Goal: Navigation & Orientation: Find specific page/section

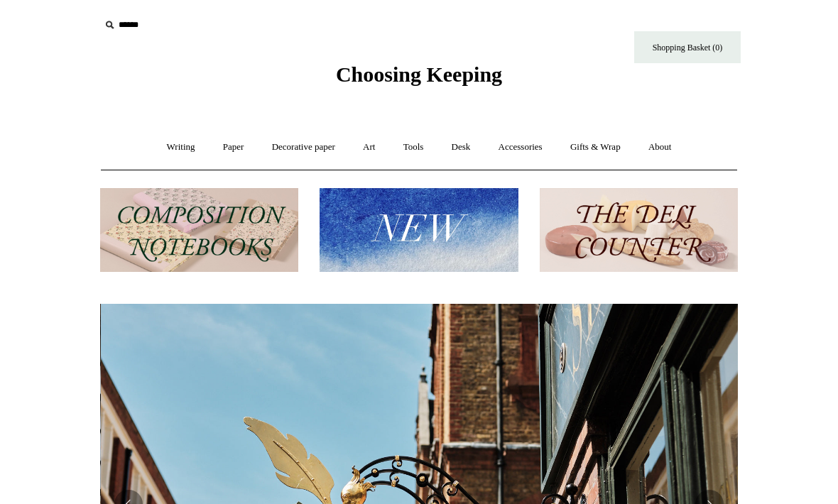
scroll to position [0, 638]
click at [178, 147] on link "Writing +" at bounding box center [181, 148] width 54 height 38
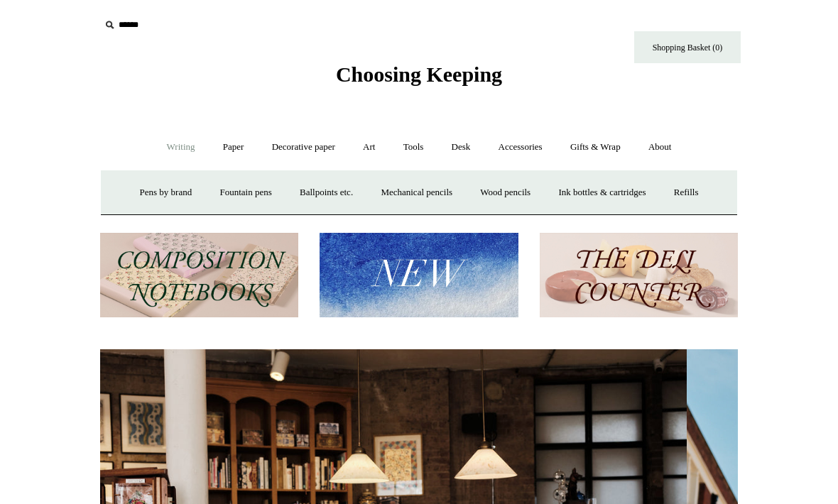
scroll to position [0, 0]
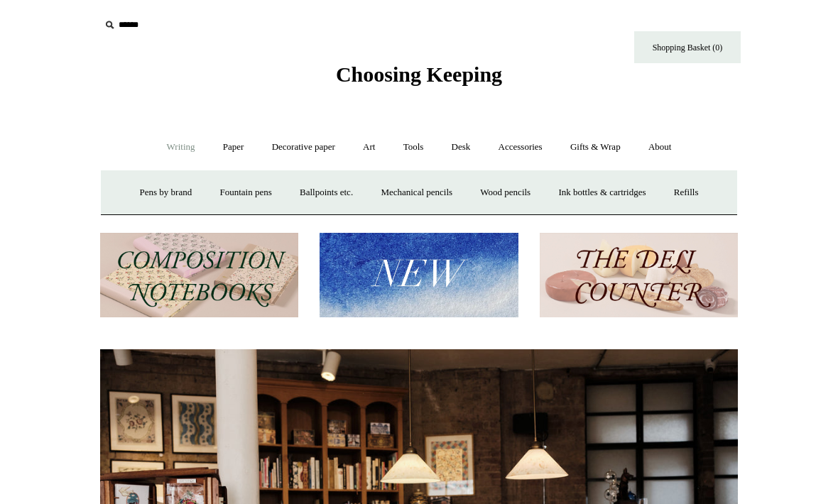
click at [529, 150] on link "Accessories +" at bounding box center [521, 148] width 70 height 38
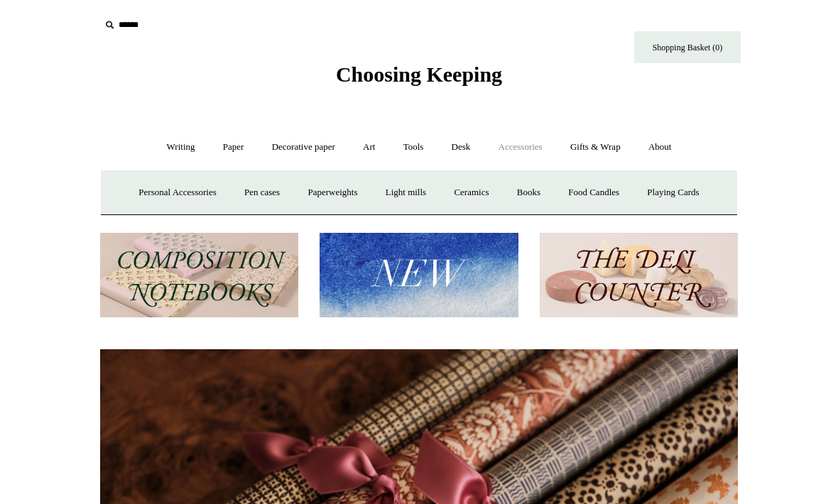
scroll to position [0, 1195]
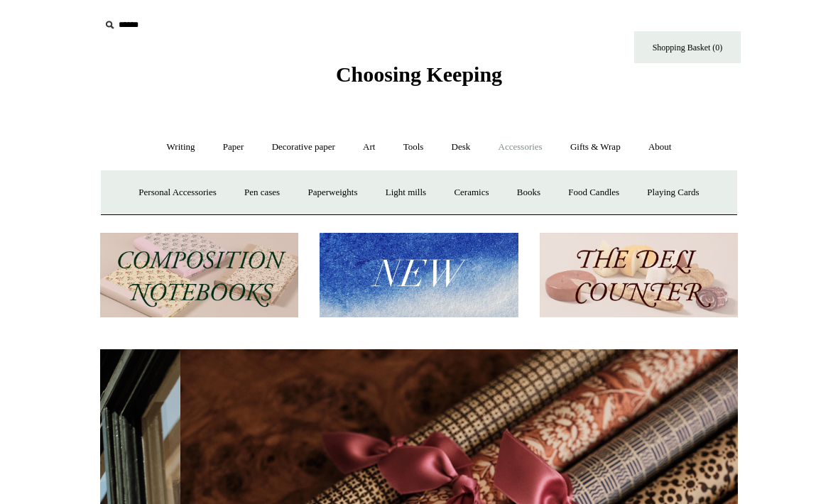
click at [534, 197] on link "Books" at bounding box center [528, 193] width 49 height 38
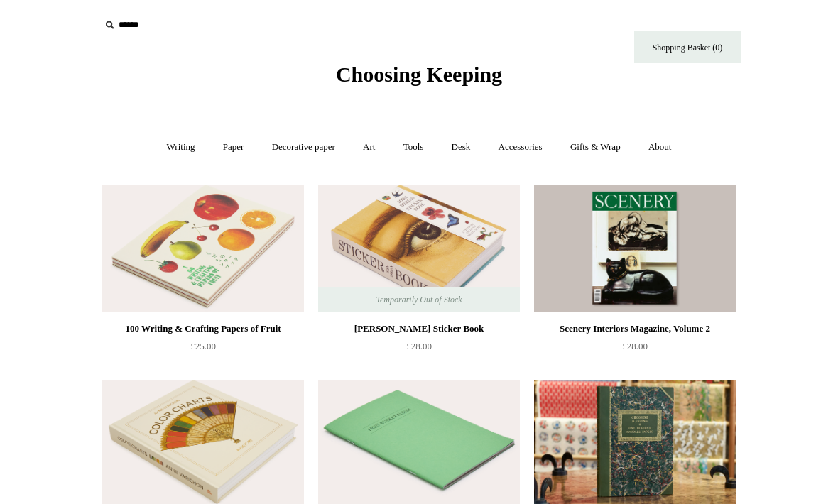
click at [376, 153] on link "Art +" at bounding box center [369, 148] width 38 height 38
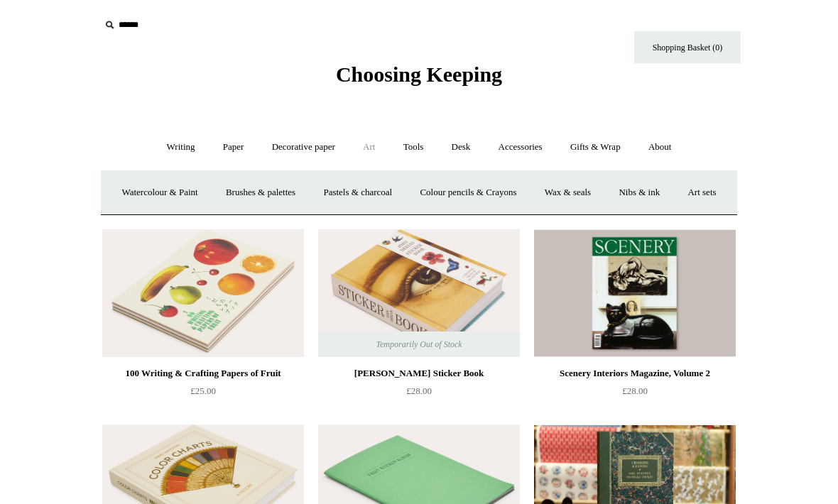
click at [417, 154] on link "Tools +" at bounding box center [414, 148] width 46 height 38
click at [331, 154] on link "Decorative paper +" at bounding box center [303, 148] width 89 height 38
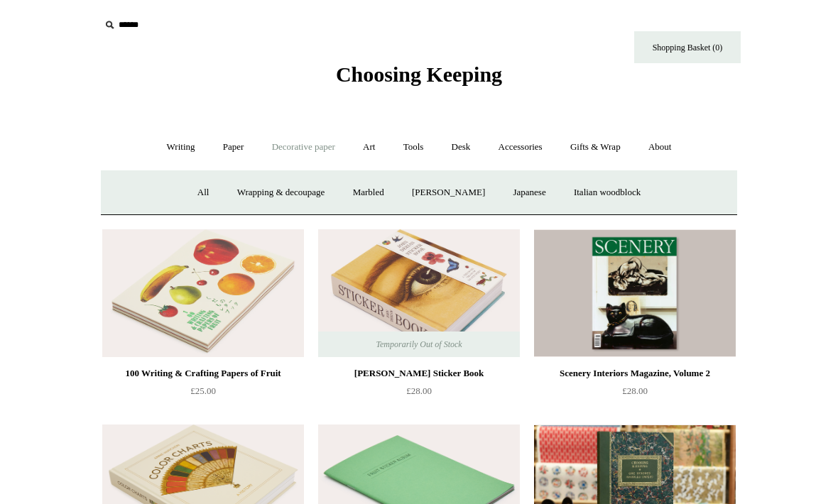
click at [237, 152] on link "Paper +" at bounding box center [233, 148] width 47 height 38
click at [206, 201] on link "Notebooks +" at bounding box center [219, 193] width 65 height 38
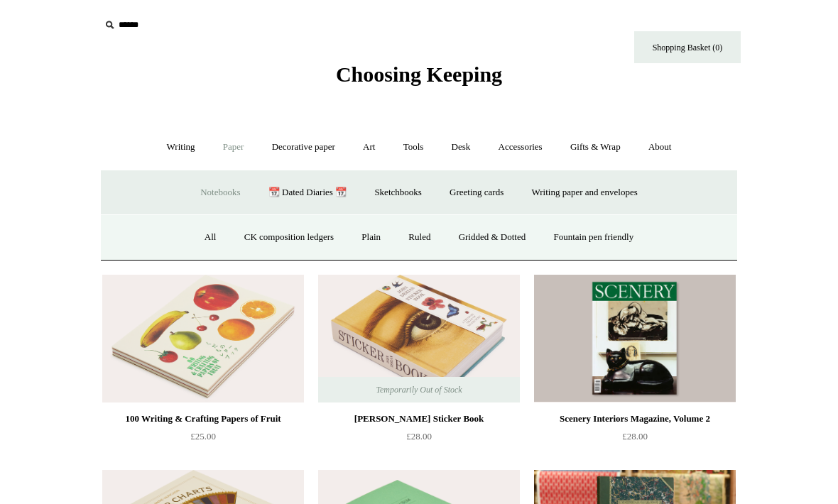
click at [199, 240] on link "All" at bounding box center [211, 238] width 38 height 38
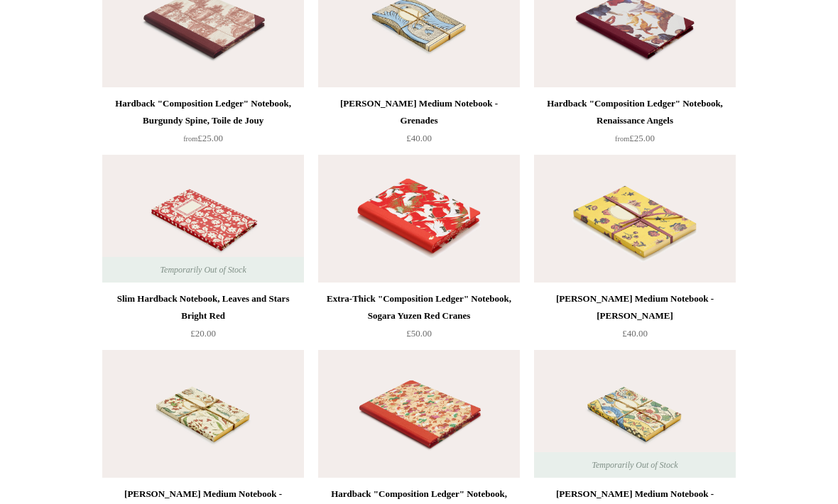
scroll to position [6808, 0]
